Goal: Information Seeking & Learning: Learn about a topic

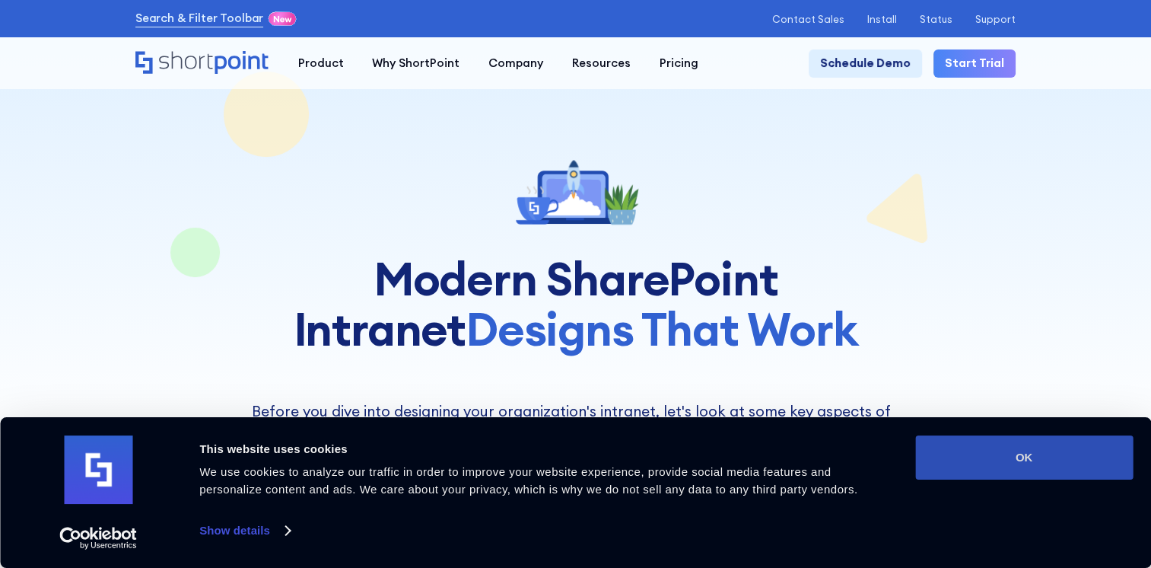
click at [1022, 458] on button "OK" at bounding box center [1024, 457] width 218 height 44
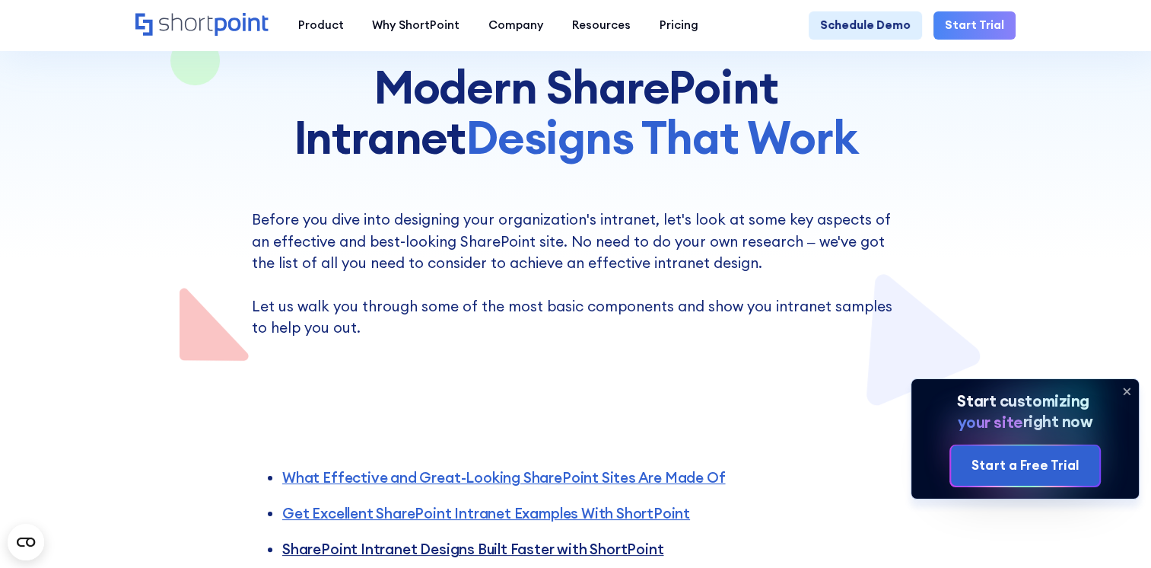
scroll to position [304, 0]
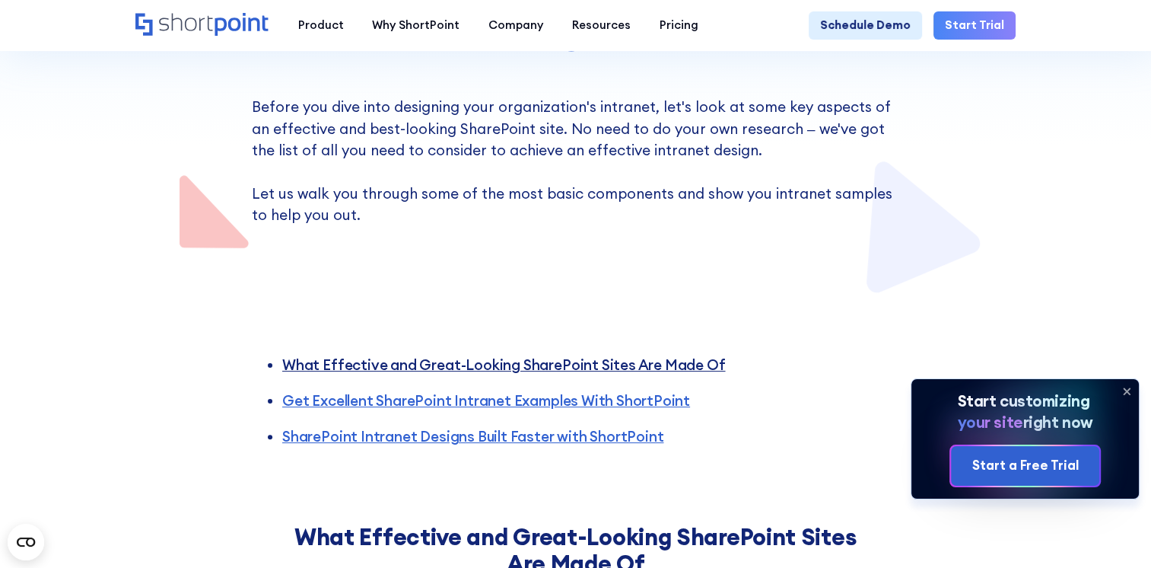
click at [514, 367] on link "What Effective and Great-Looking SharePoint Sites Are Made Of" at bounding box center [503, 364] width 443 height 18
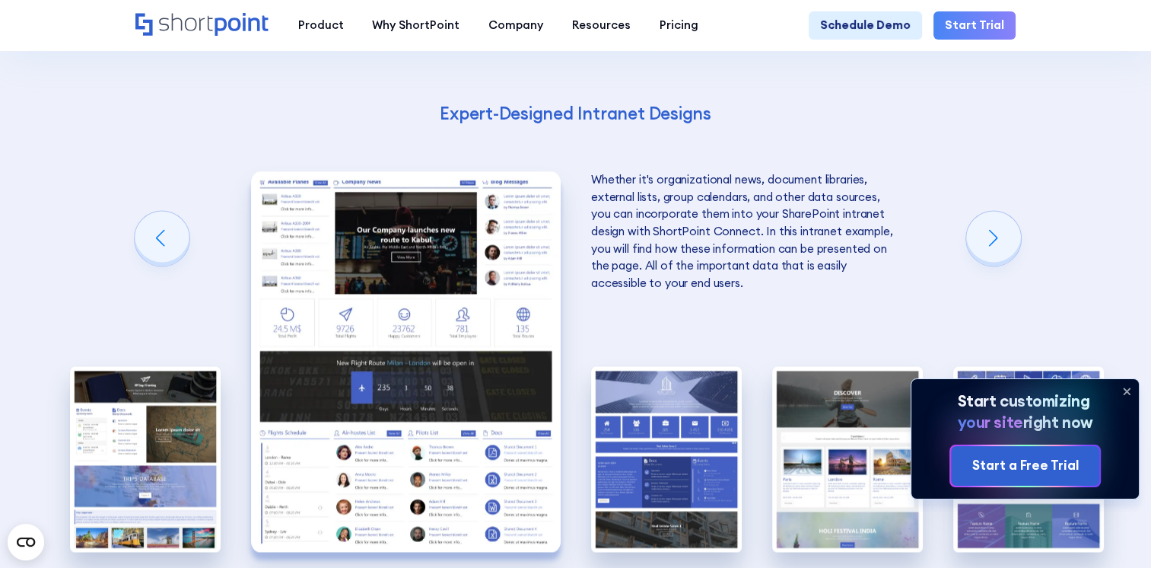
scroll to position [2380, 0]
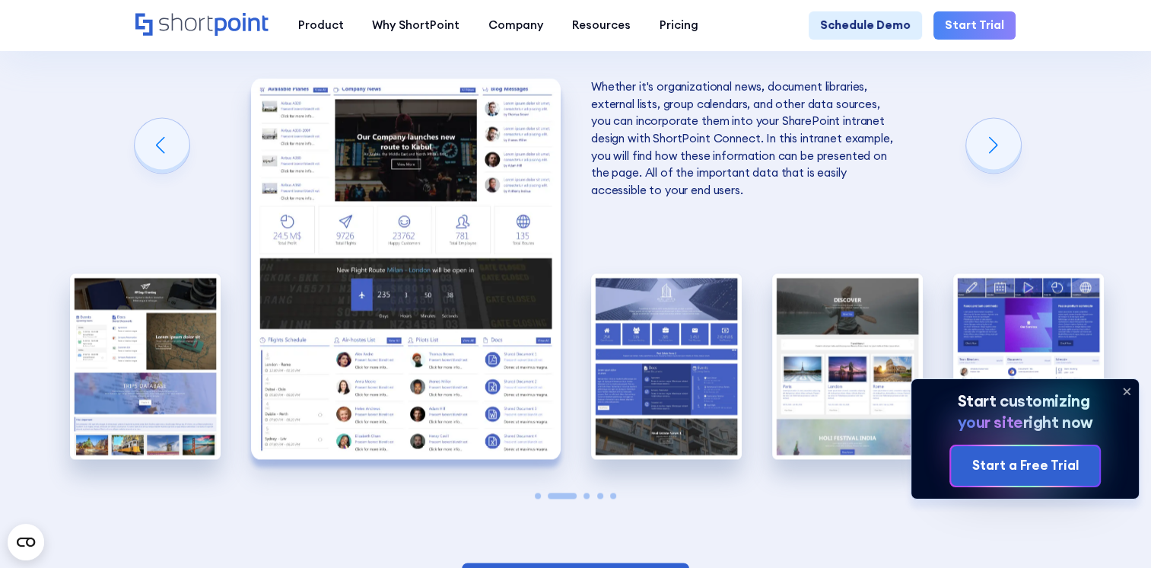
click at [430, 326] on img "2 / 5" at bounding box center [406, 268] width 310 height 380
click at [988, 167] on div "Next slide" at bounding box center [993, 145] width 55 height 55
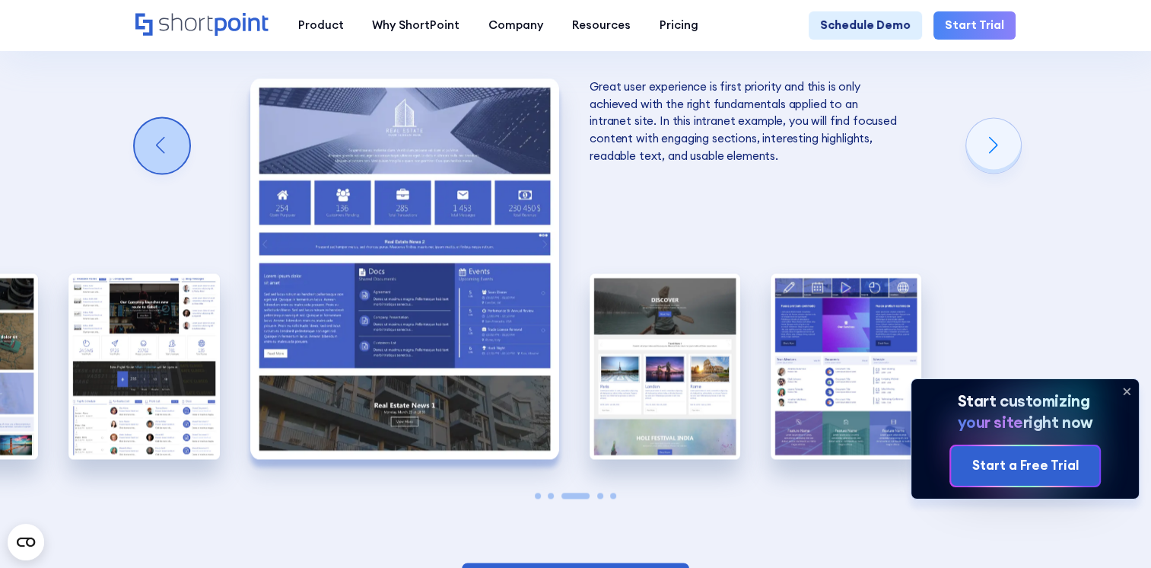
click at [176, 168] on div "Previous slide" at bounding box center [162, 145] width 55 height 55
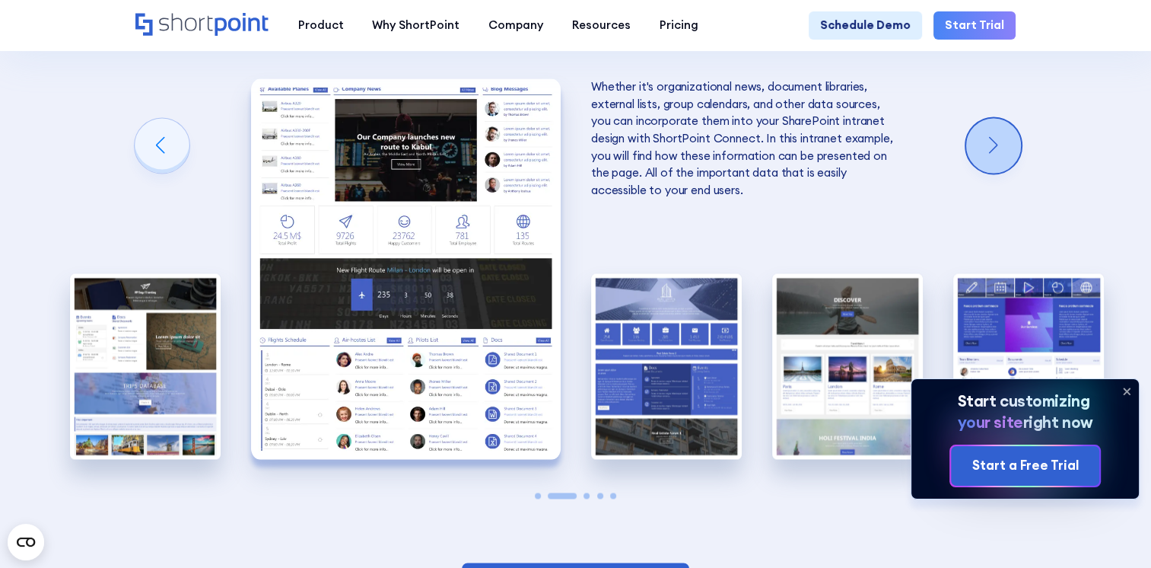
click at [983, 167] on div "Next slide" at bounding box center [993, 145] width 55 height 55
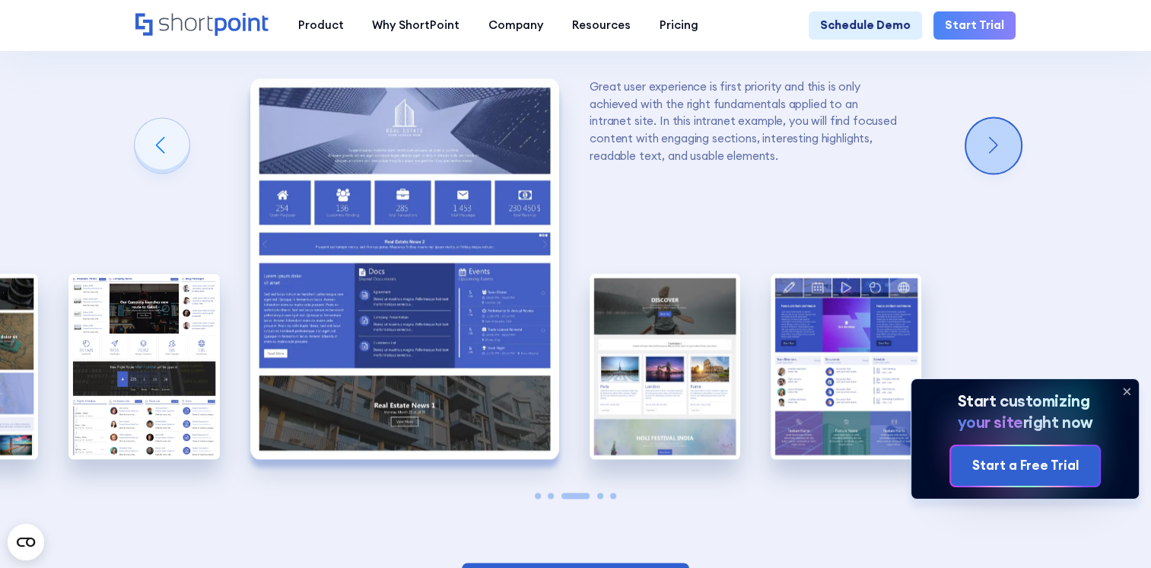
click at [983, 167] on div "Next slide" at bounding box center [993, 145] width 55 height 55
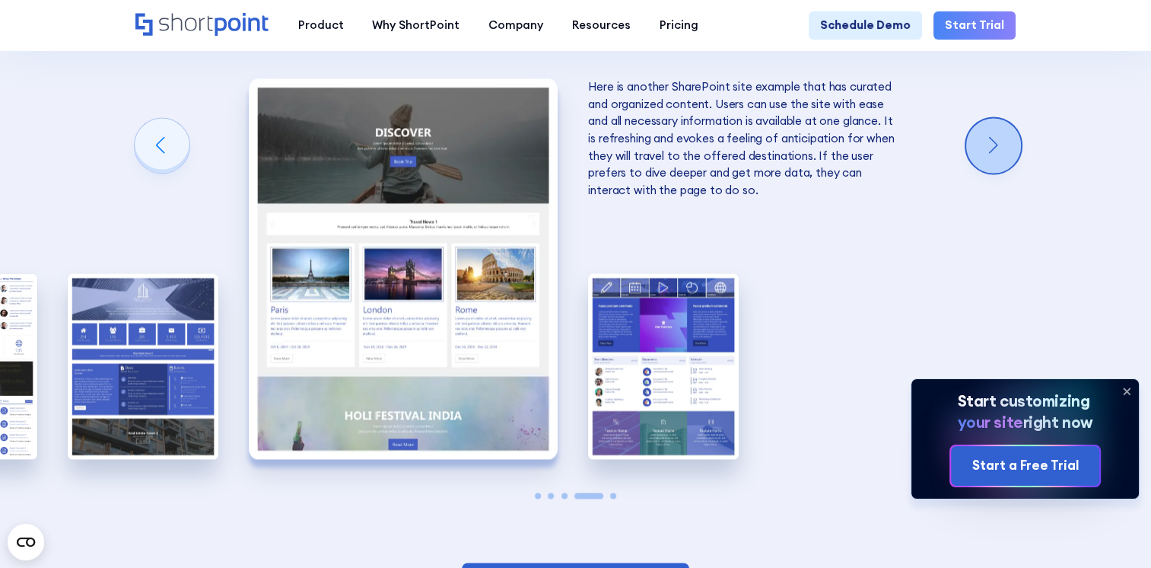
click at [993, 168] on div "Next slide" at bounding box center [993, 145] width 55 height 55
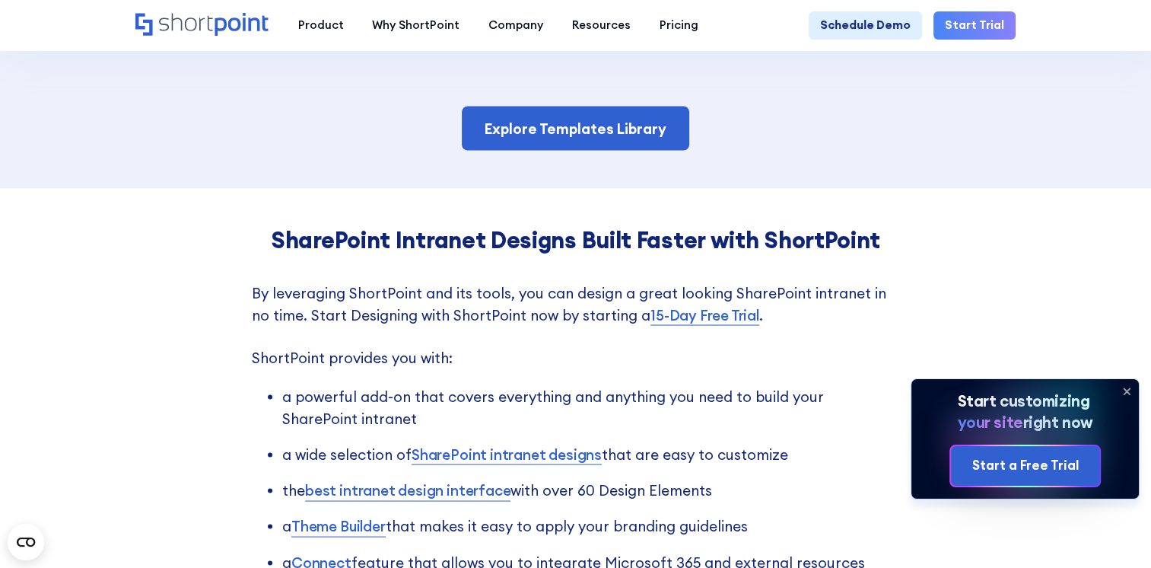
scroll to position [2913, 0]
